Goal: Subscribe to service/newsletter

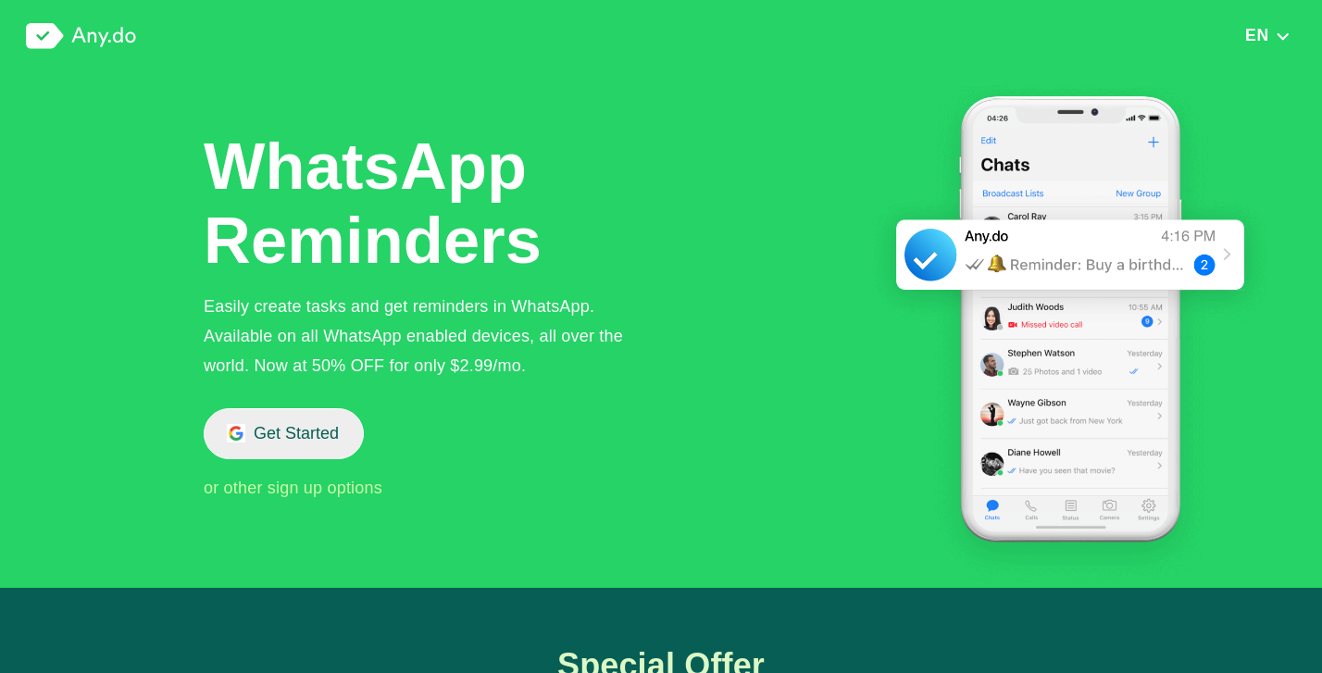
click at [278, 419] on button "Get Started" at bounding box center [284, 433] width 160 height 51
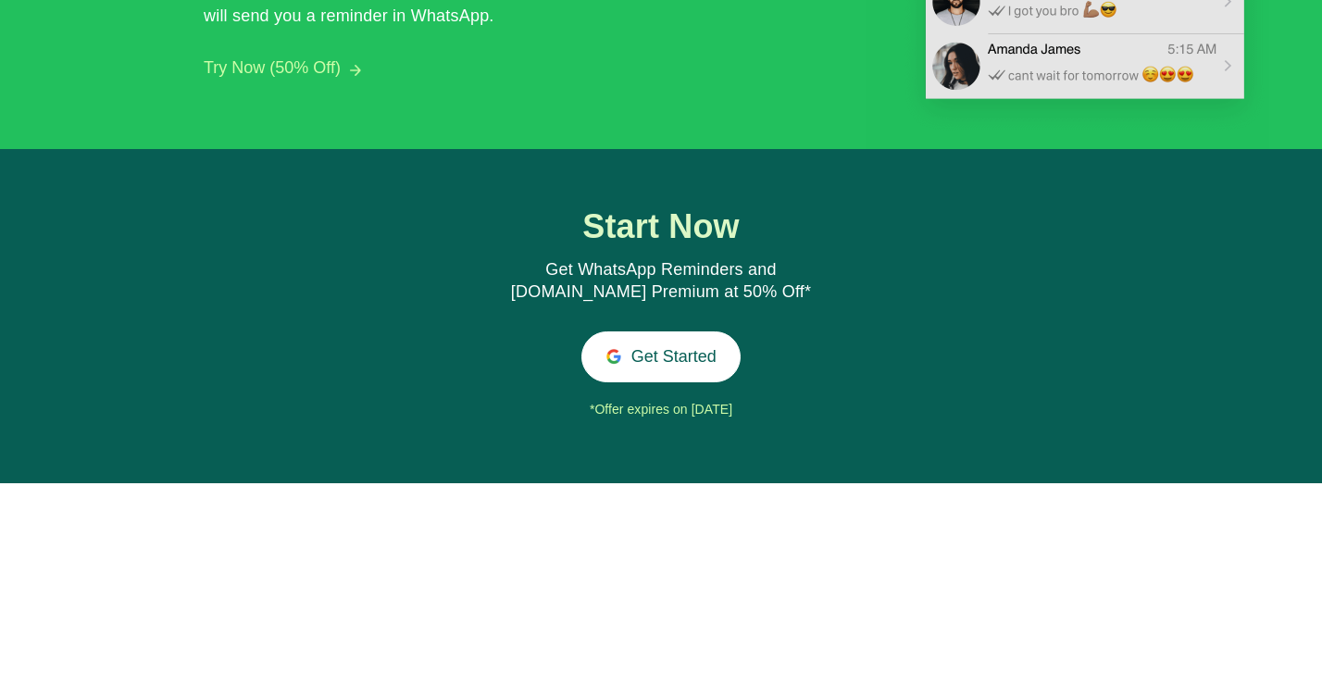
scroll to position [2361, 0]
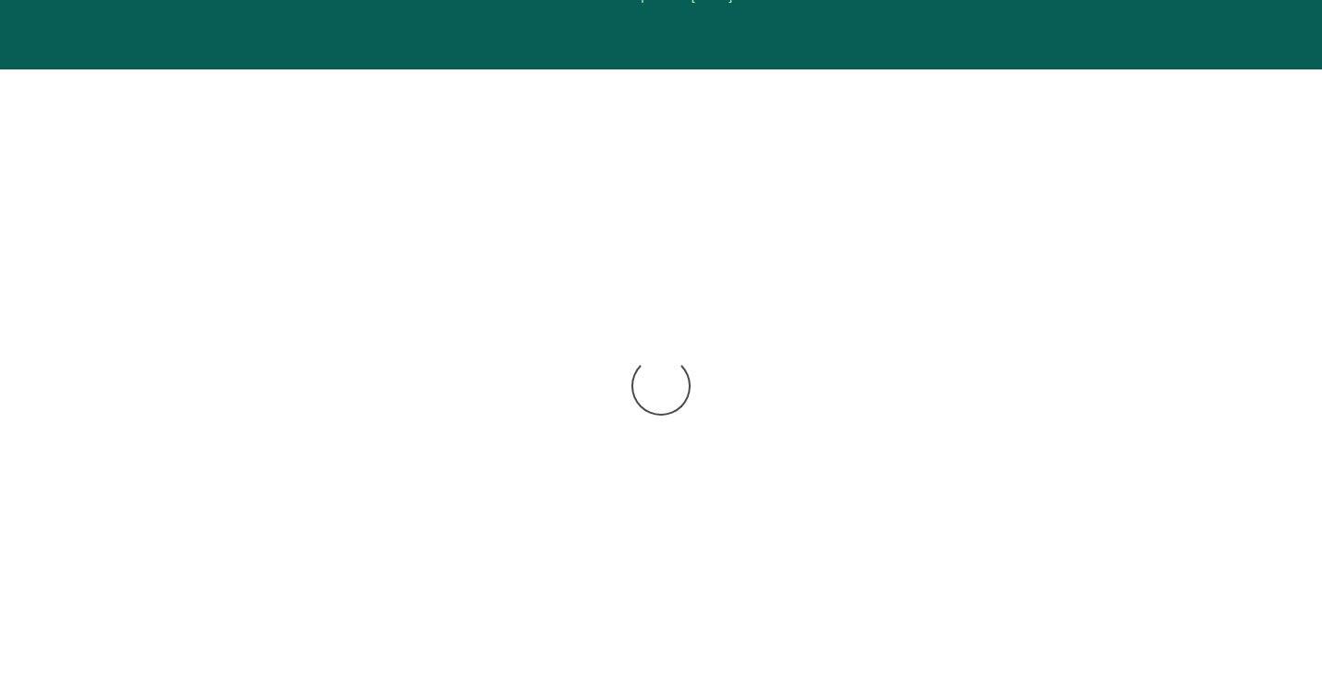
scroll to position [2233, 0]
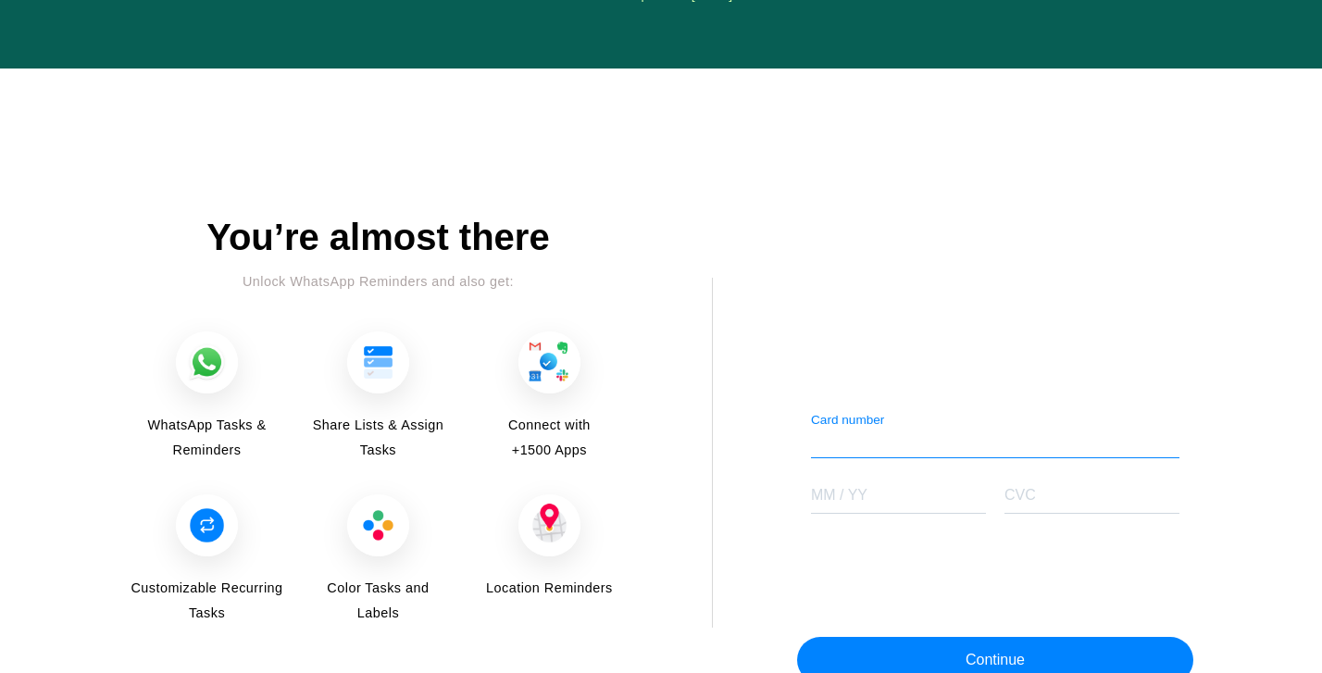
click at [853, 421] on div "Card number" at bounding box center [995, 435] width 368 height 46
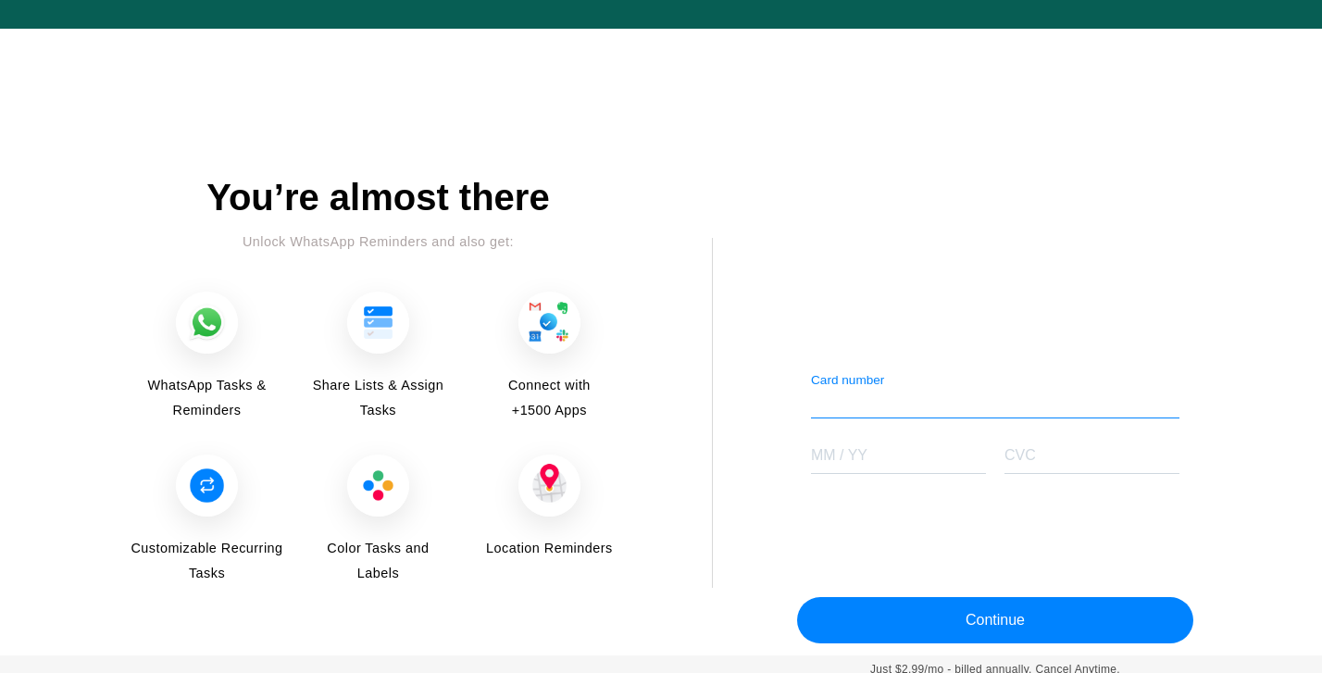
scroll to position [2272, 0]
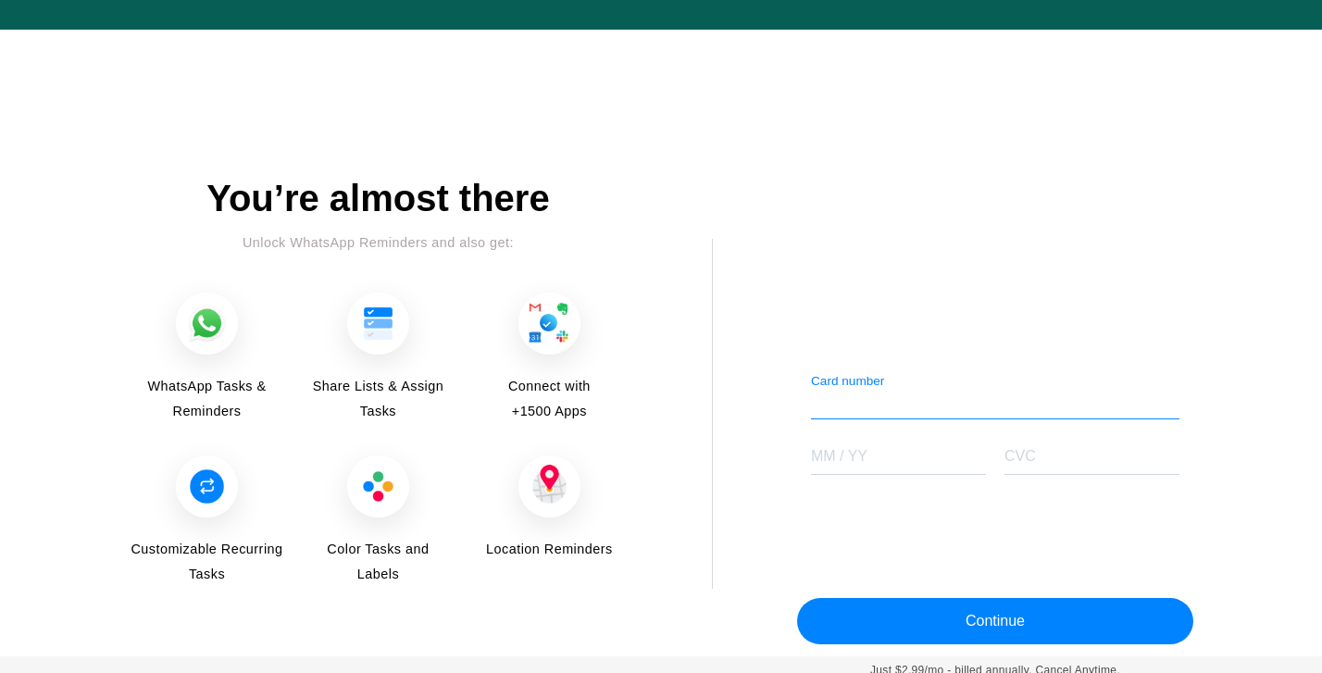
click at [205, 337] on img at bounding box center [207, 324] width 62 height 62
click at [205, 314] on img at bounding box center [207, 324] width 62 height 62
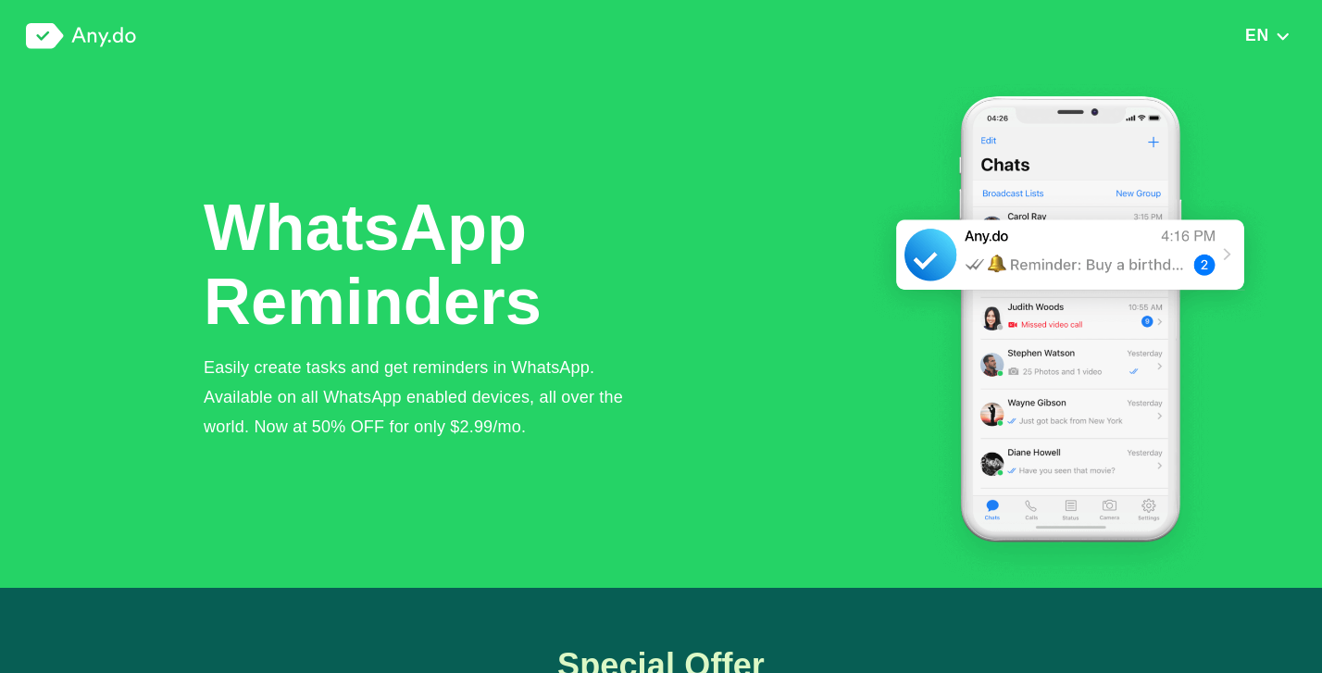
scroll to position [0, 0]
click at [50, 38] on img at bounding box center [81, 36] width 110 height 26
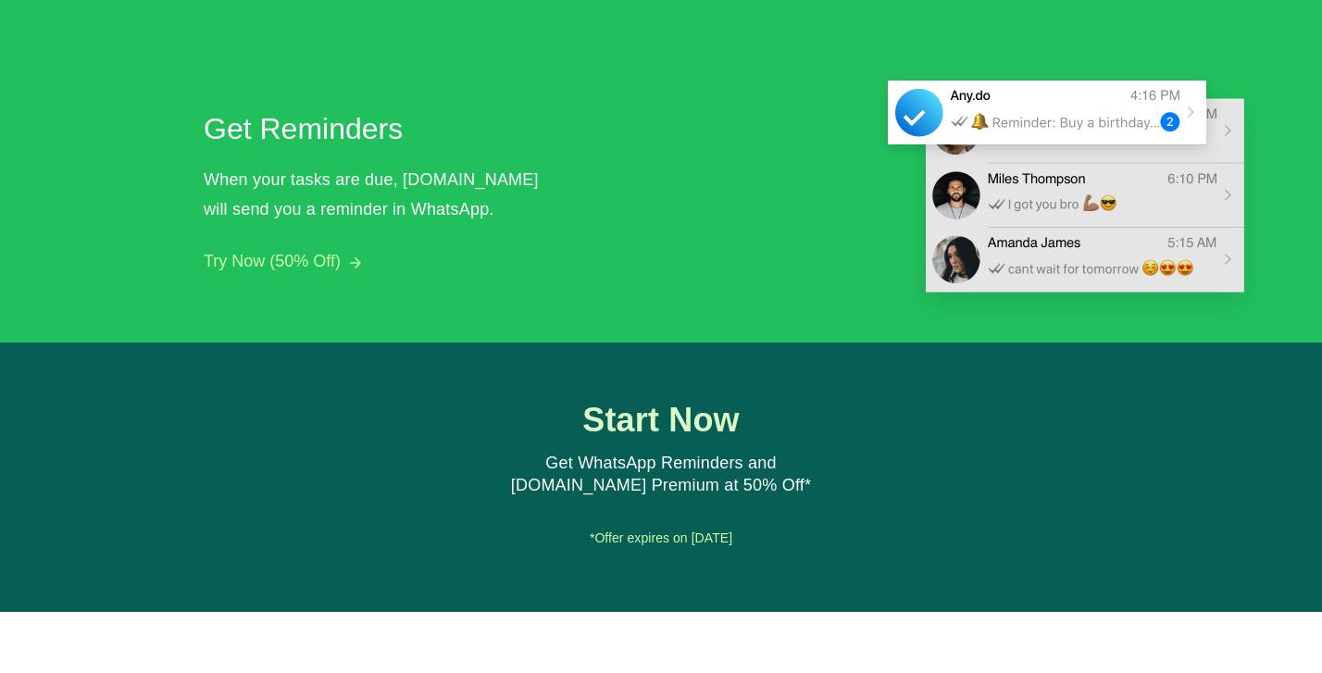
scroll to position [1691, 0]
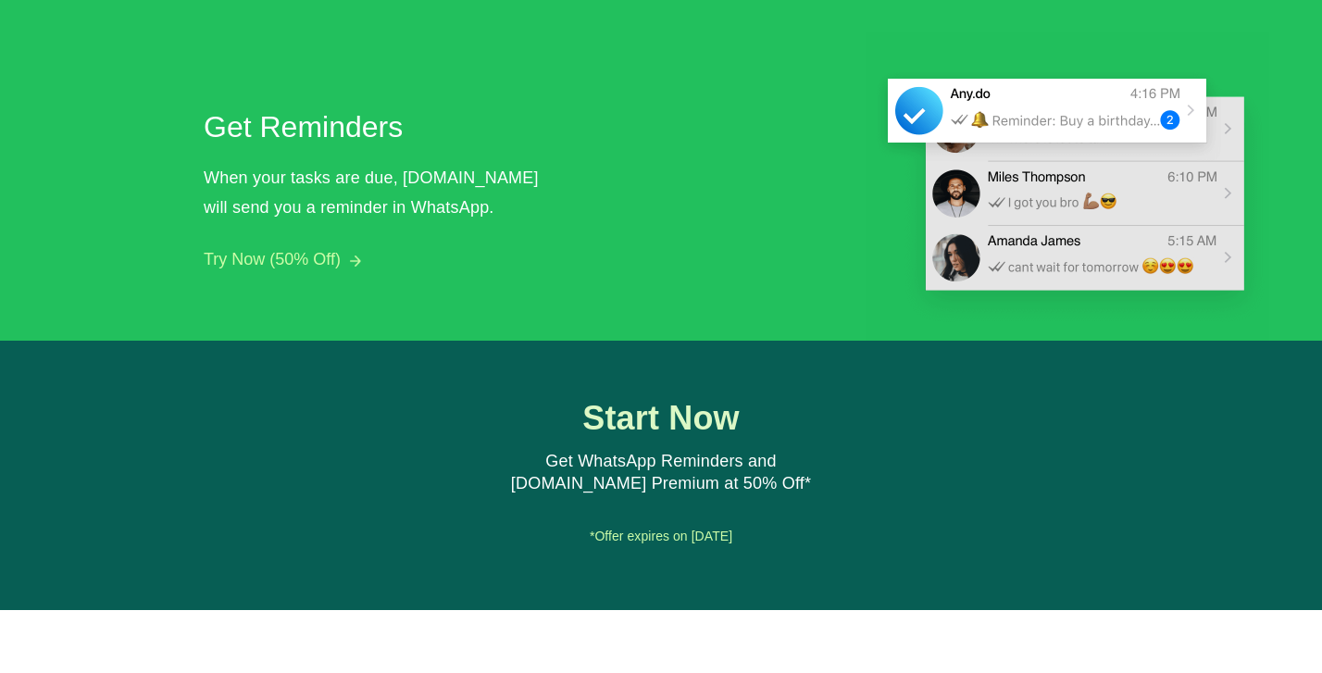
click at [282, 238] on div "Get Reminders When your tasks are due, Any.do will send you a reminder in Whats…" at bounding box center [380, 187] width 352 height 165
click at [312, 261] on button "Try Now (50% Off)" at bounding box center [272, 259] width 137 height 19
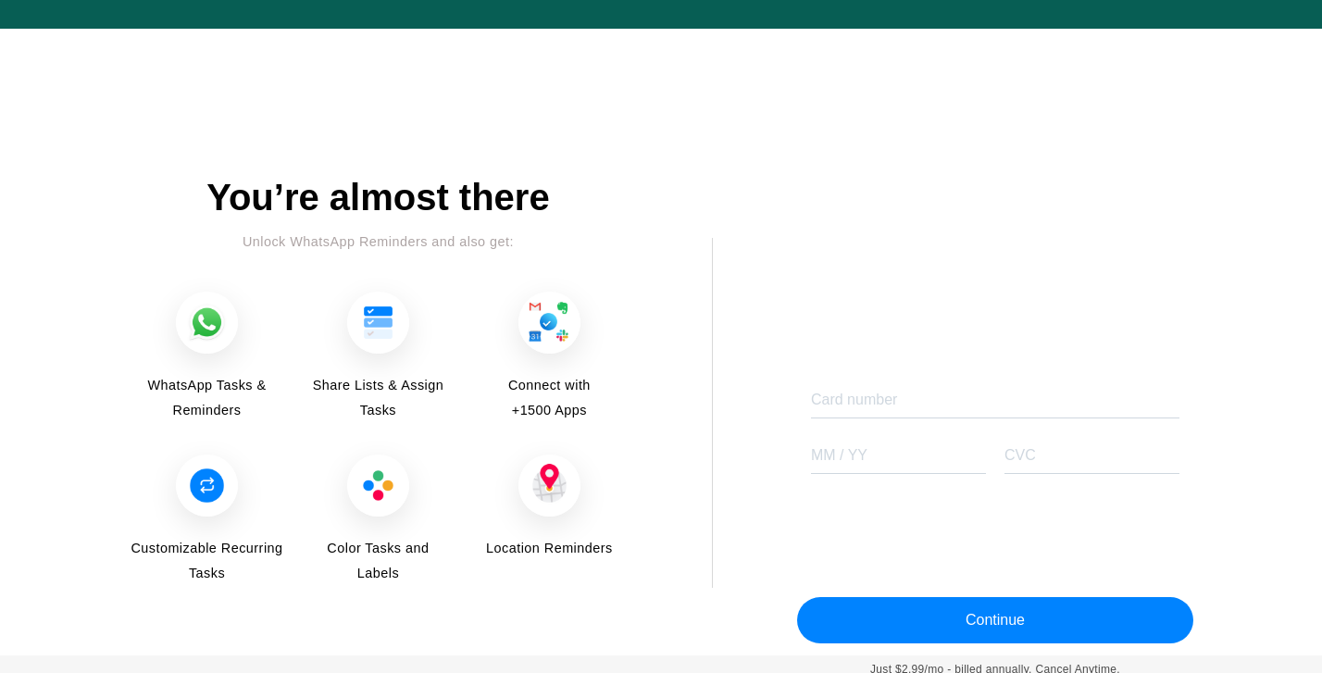
scroll to position [2272, 0]
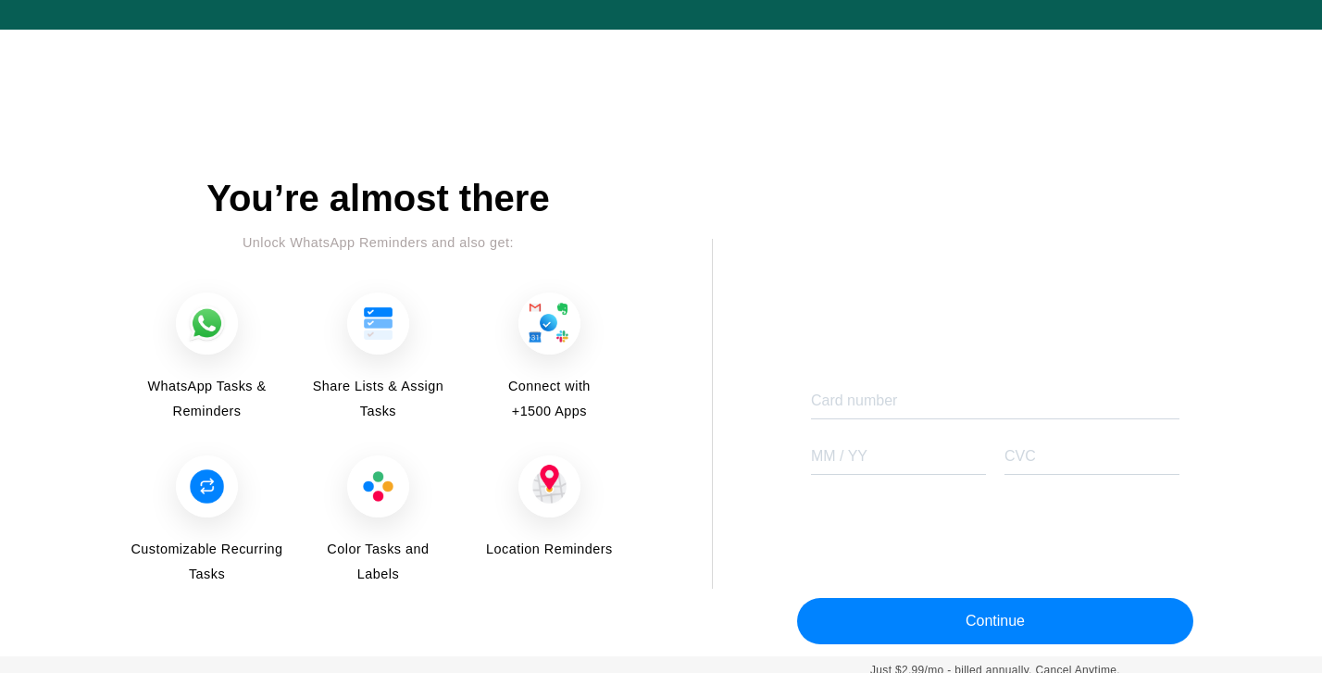
click at [924, 429] on div "MM / YY" at bounding box center [898, 452] width 175 height 46
click at [915, 405] on iframe at bounding box center [995, 402] width 368 height 18
